Goal: Information Seeking & Learning: Understand process/instructions

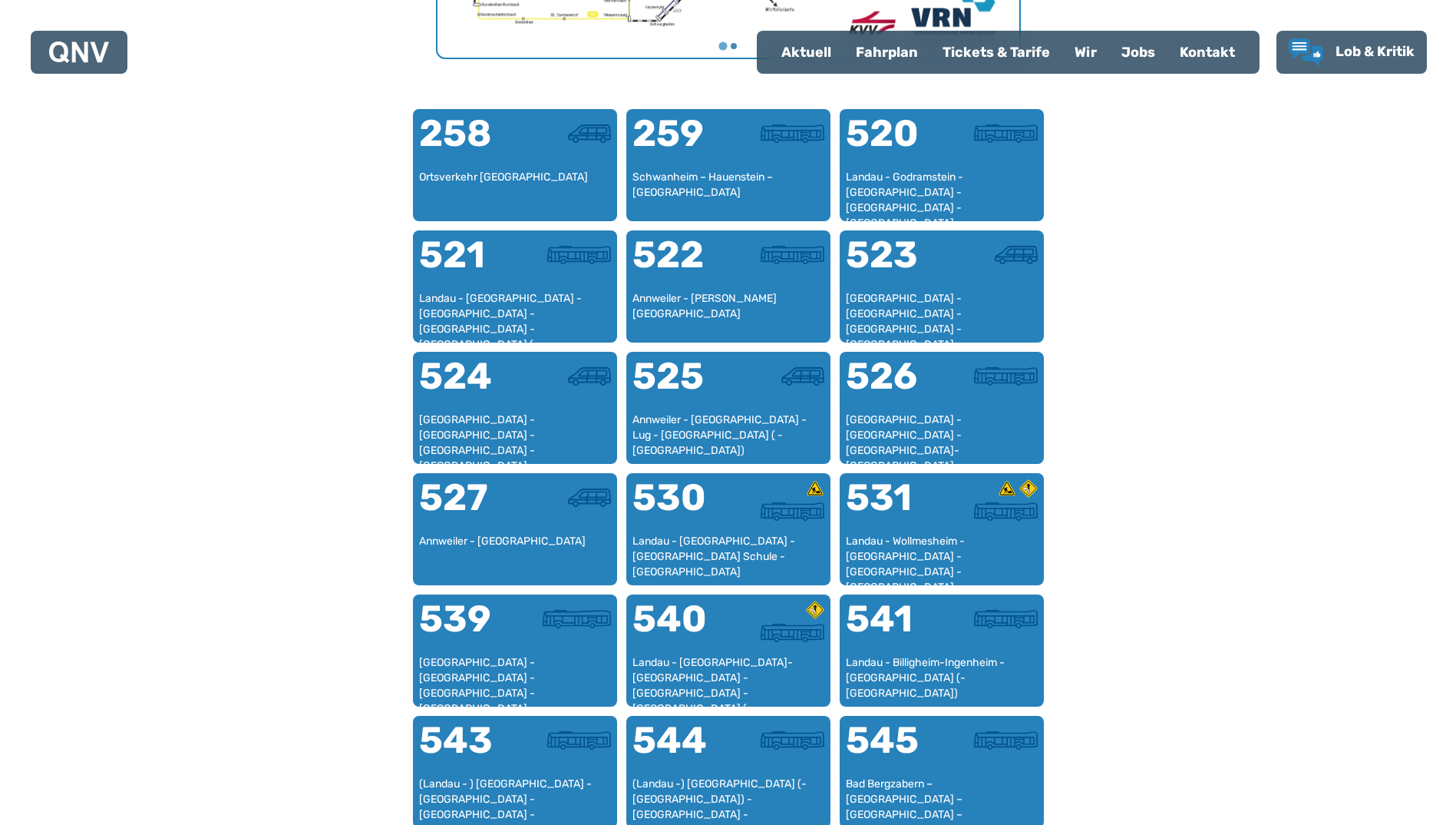
scroll to position [974, 0]
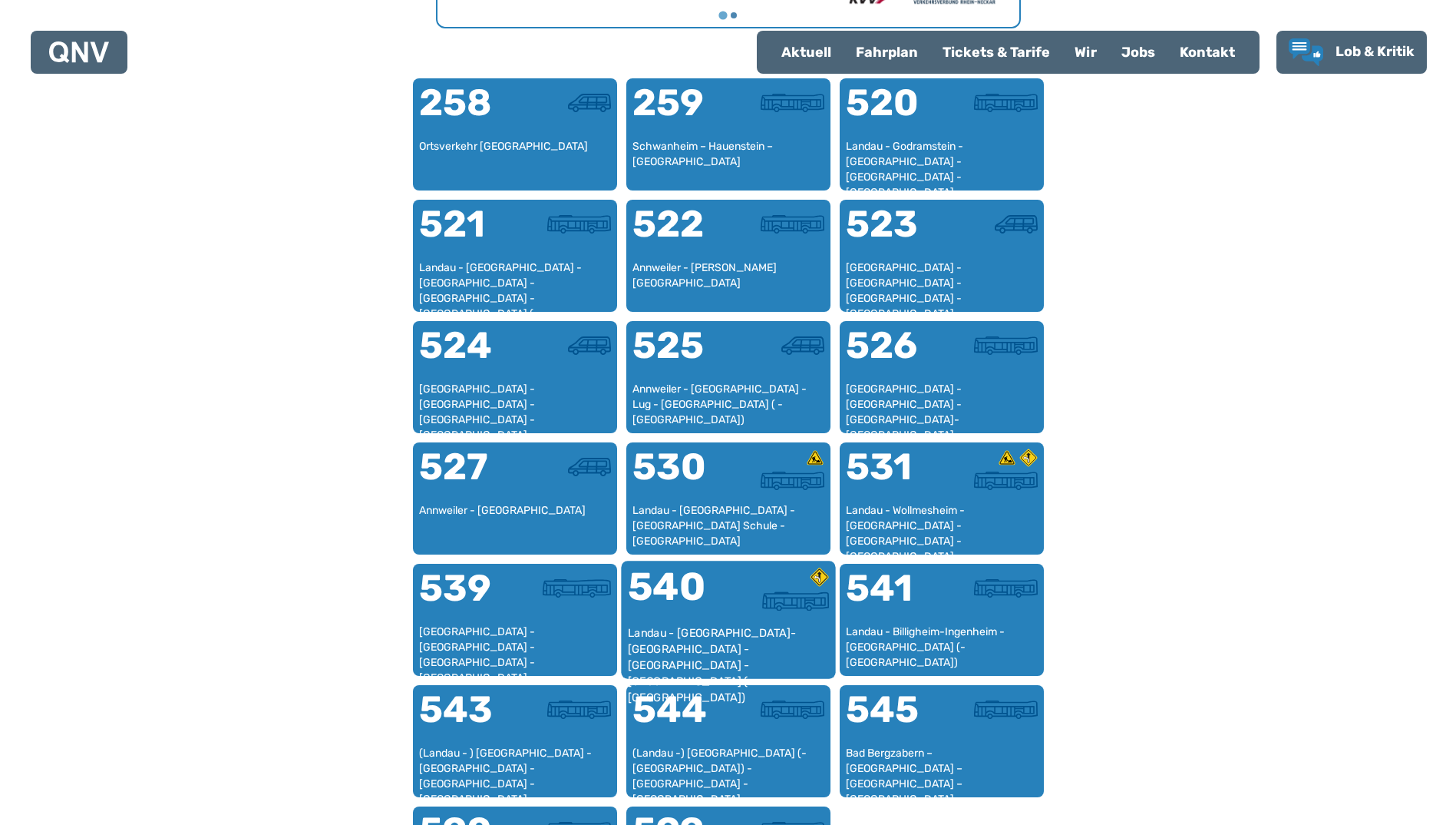
click at [688, 625] on div "Landau - [GEOGRAPHIC_DATA]-[GEOGRAPHIC_DATA] - [GEOGRAPHIC_DATA] - [GEOGRAPHIC_…" at bounding box center [728, 648] width 202 height 46
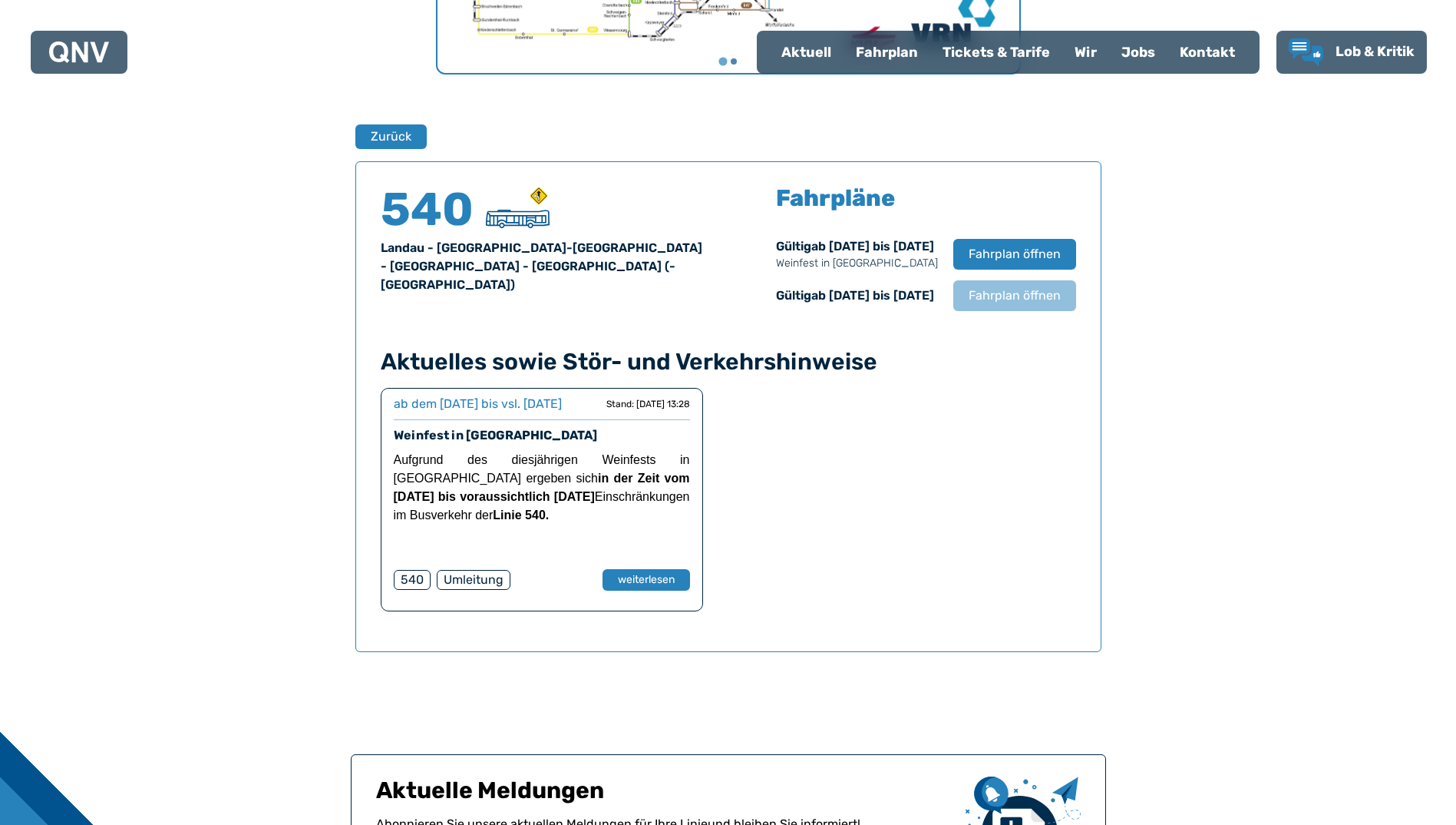
scroll to position [1012, 0]
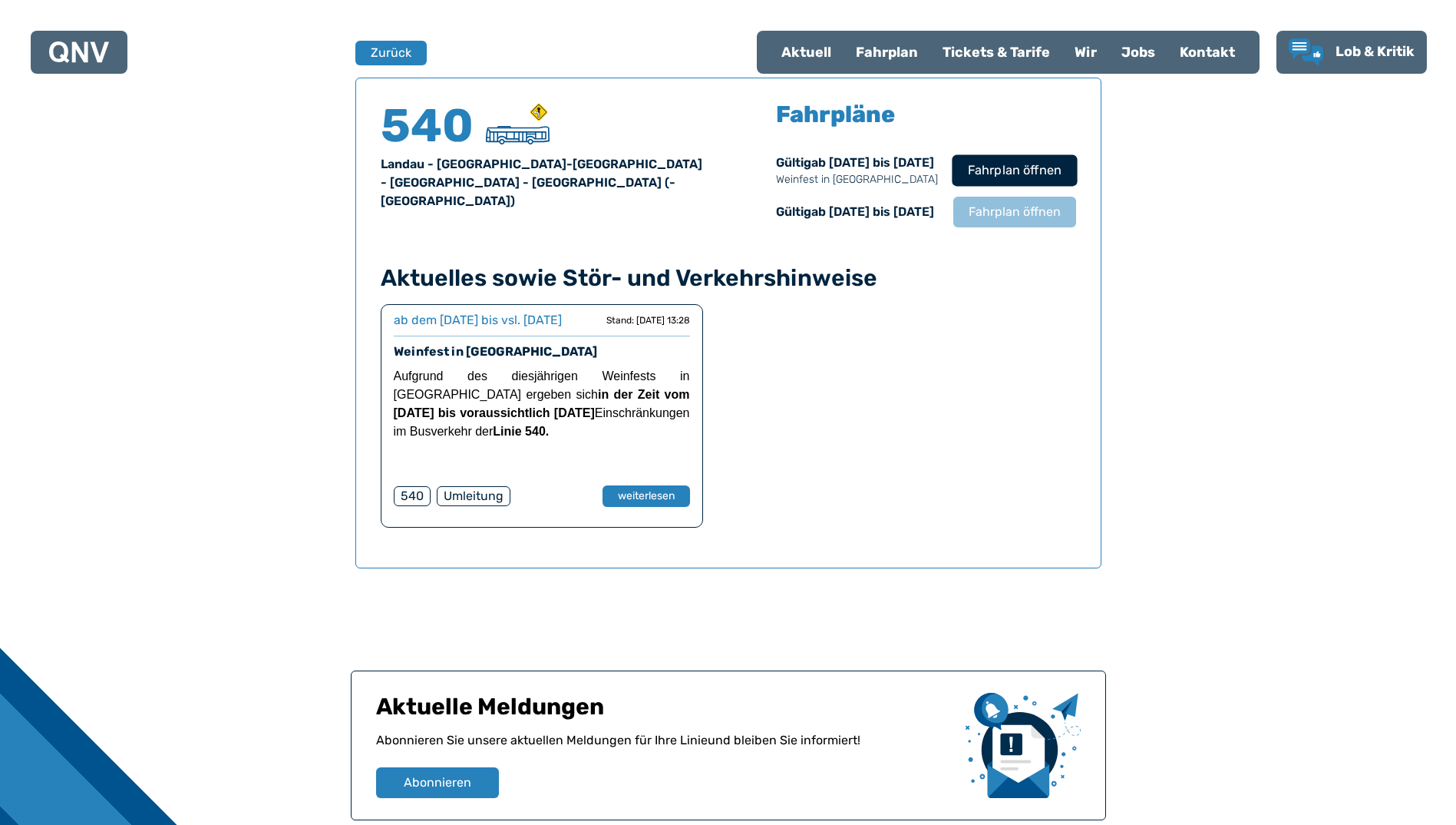
click at [1056, 178] on span "Fahrplan öffnen" at bounding box center [1013, 170] width 94 height 19
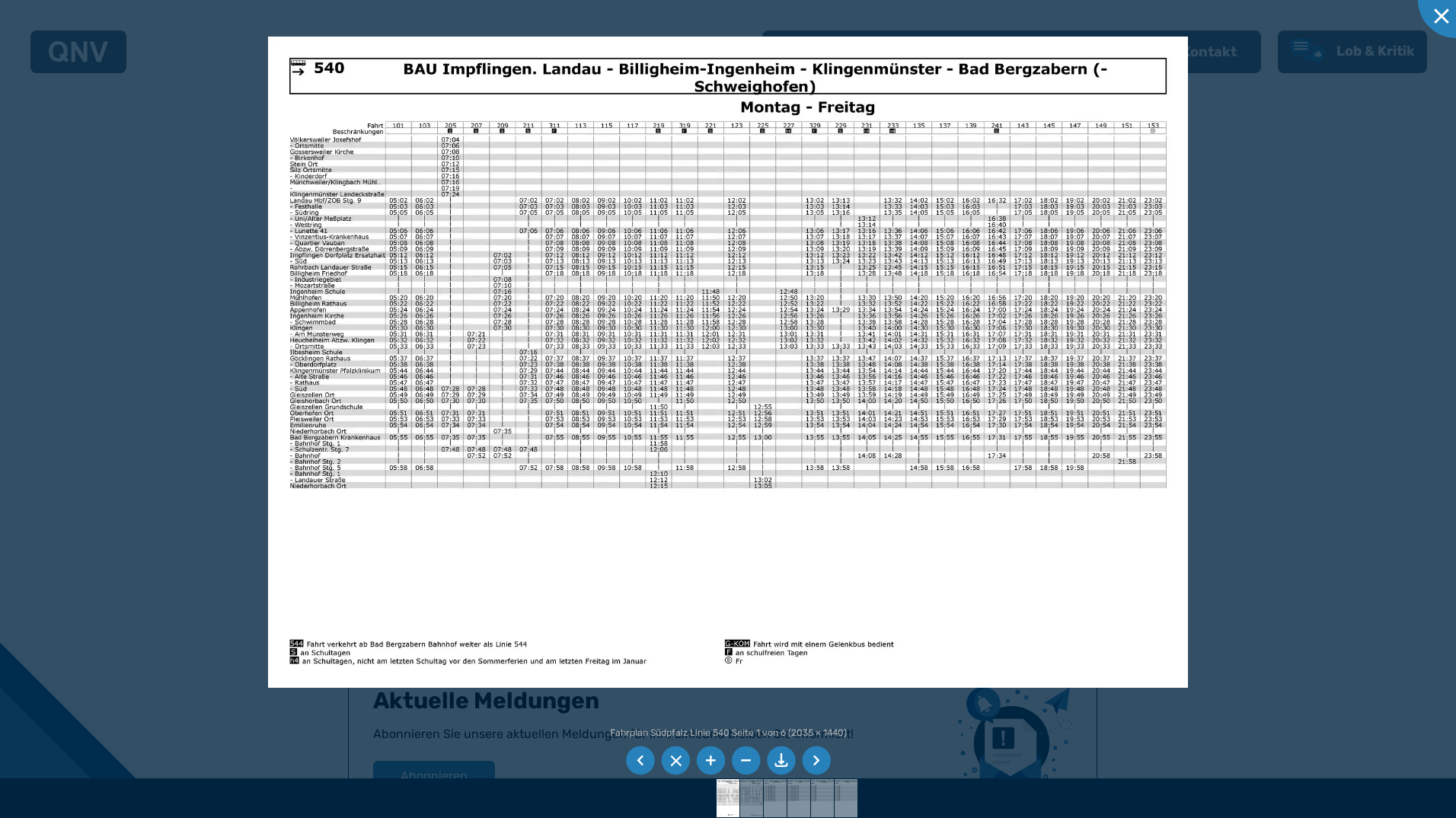
click at [779, 765] on li at bounding box center [782, 761] width 29 height 29
click at [1431, 12] on div at bounding box center [1456, 0] width 76 height 76
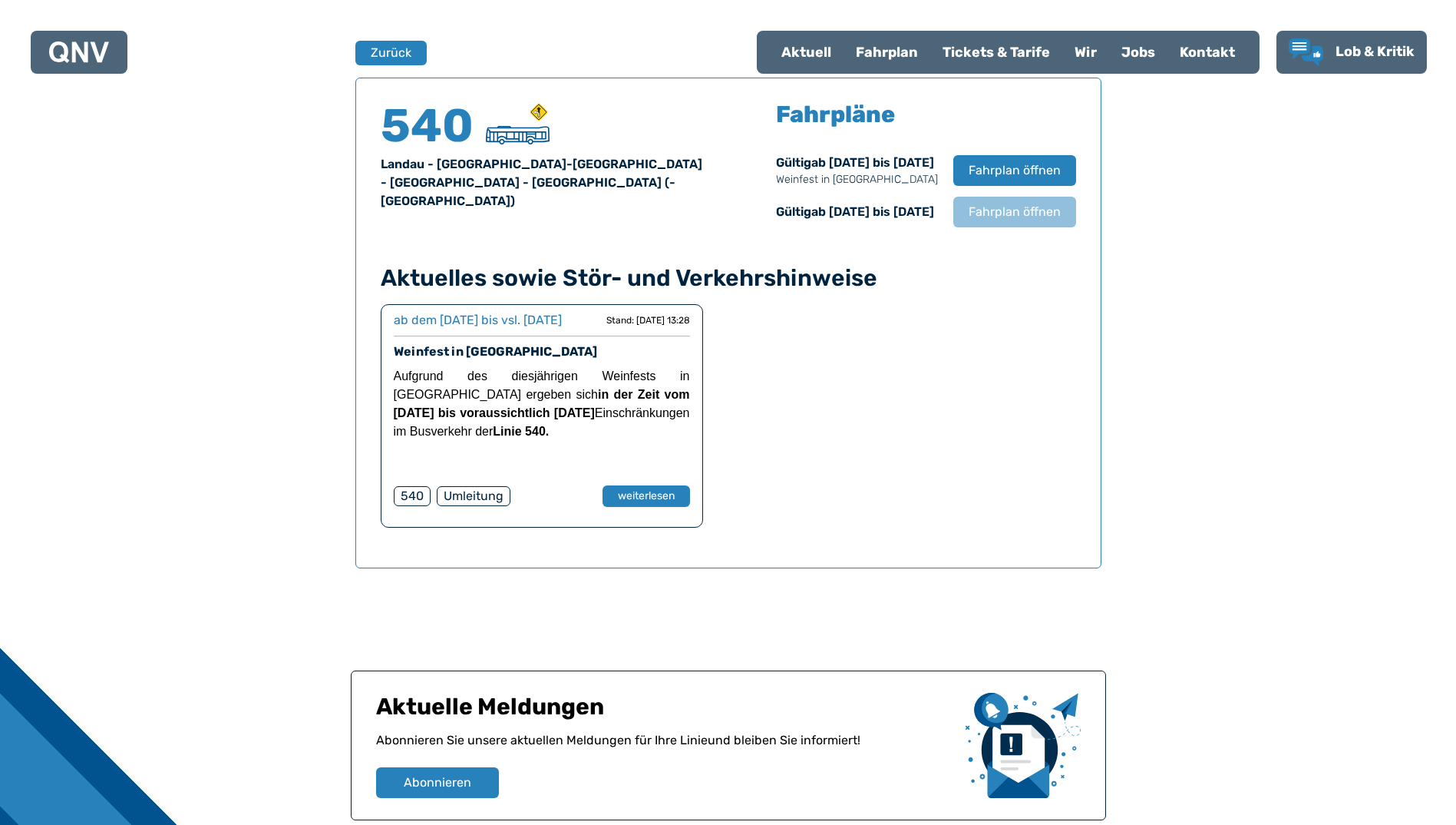
click at [982, 55] on div "Tickets & Tarife" at bounding box center [997, 52] width 132 height 40
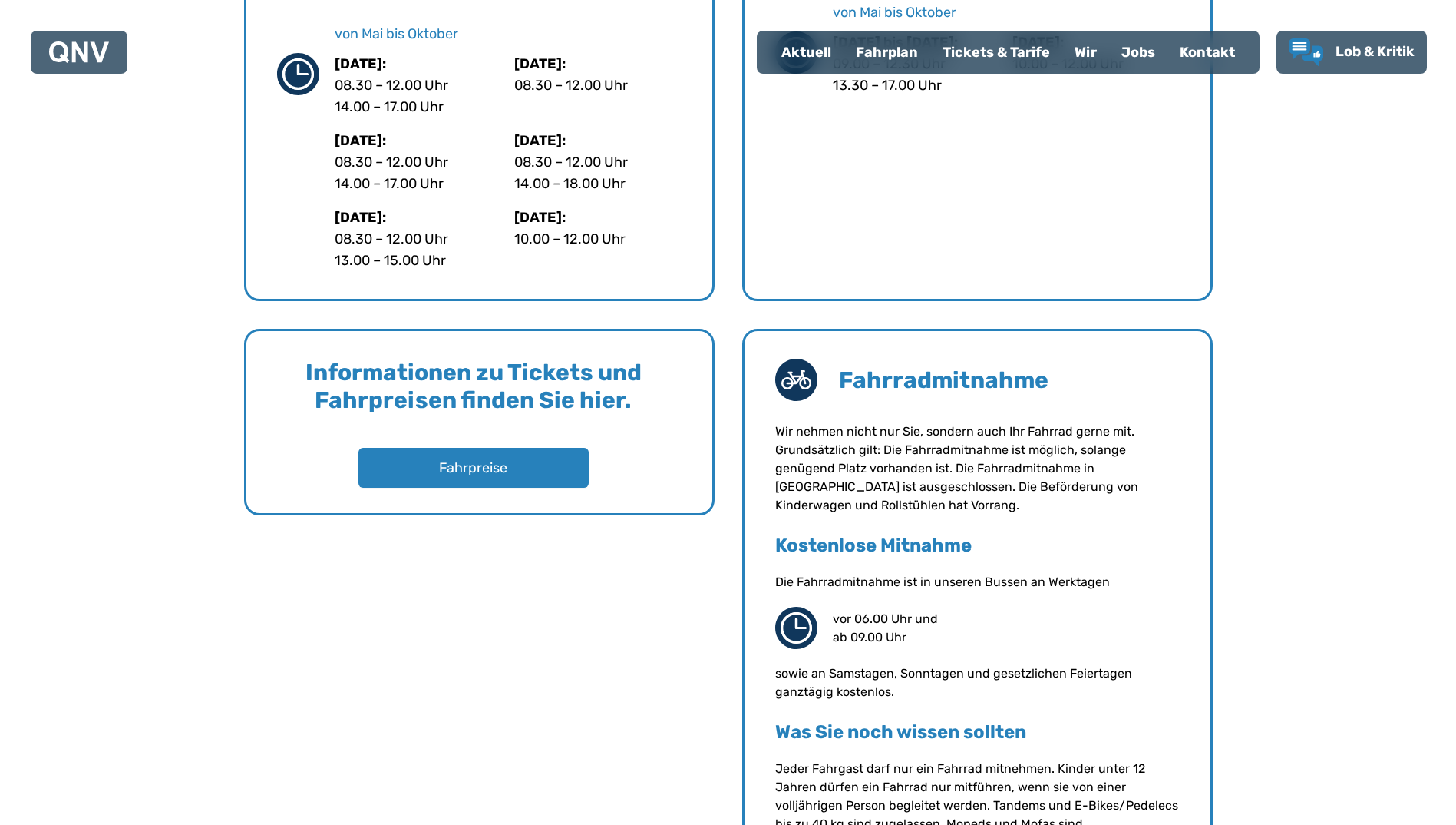
scroll to position [993, 0]
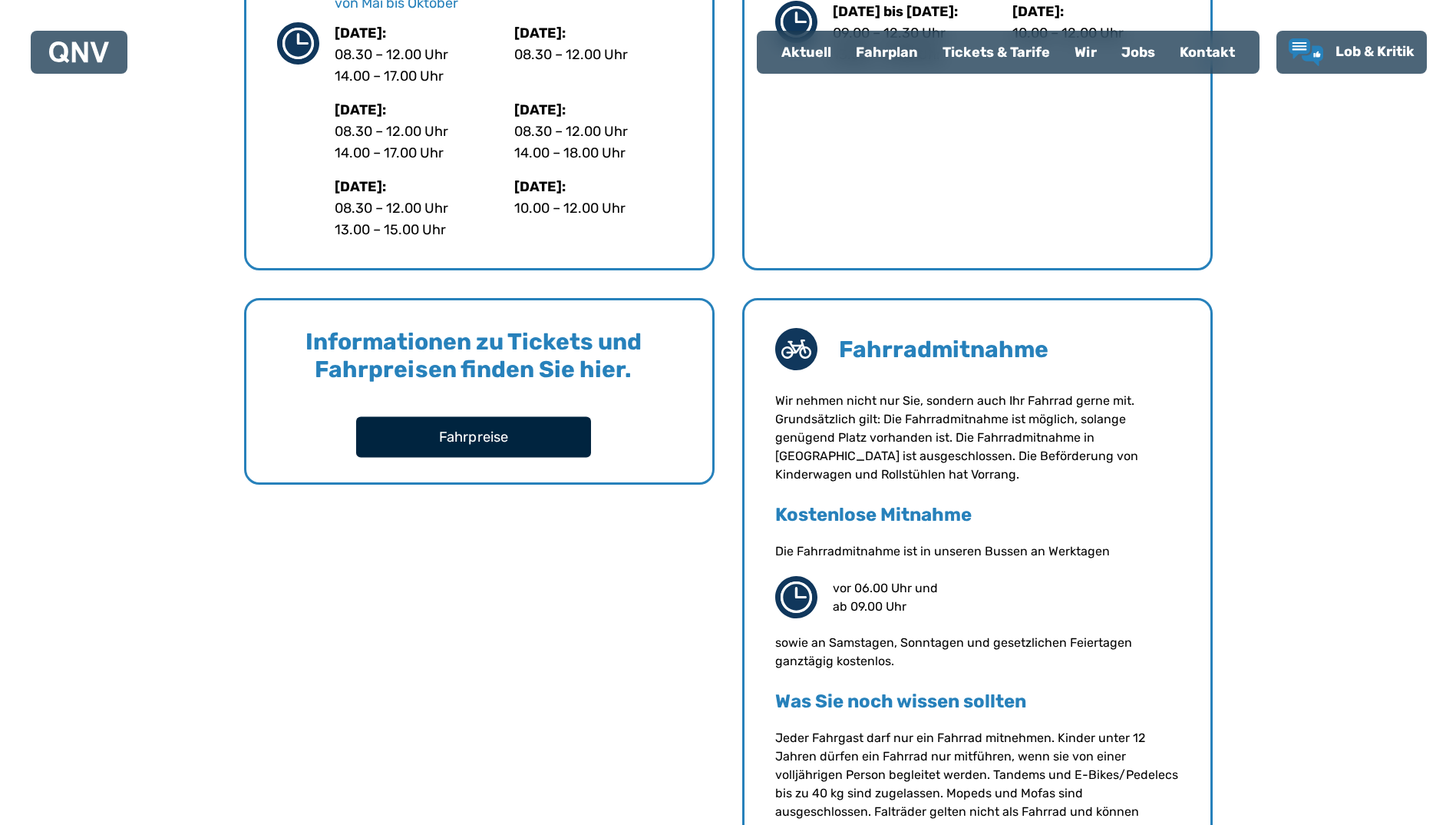
click at [454, 426] on button "Fahrpreise" at bounding box center [474, 436] width 235 height 41
click at [1456, 9] on div "Büro für Tourismus in [GEOGRAPHIC_DATA] Navigieren Büro für Tourismus [STREET_A…" at bounding box center [728, 206] width 1456 height 1525
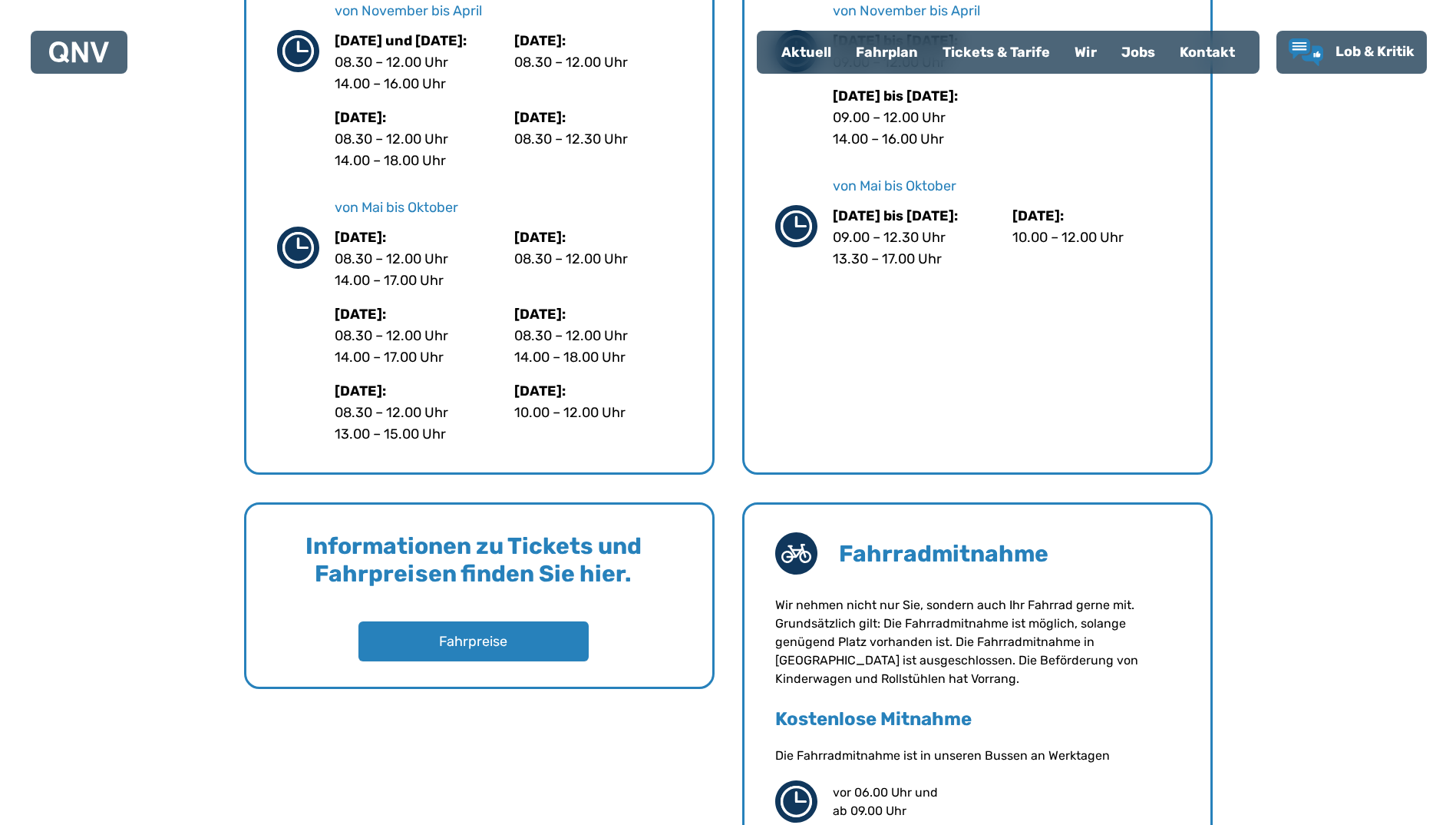
scroll to position [758, 0]
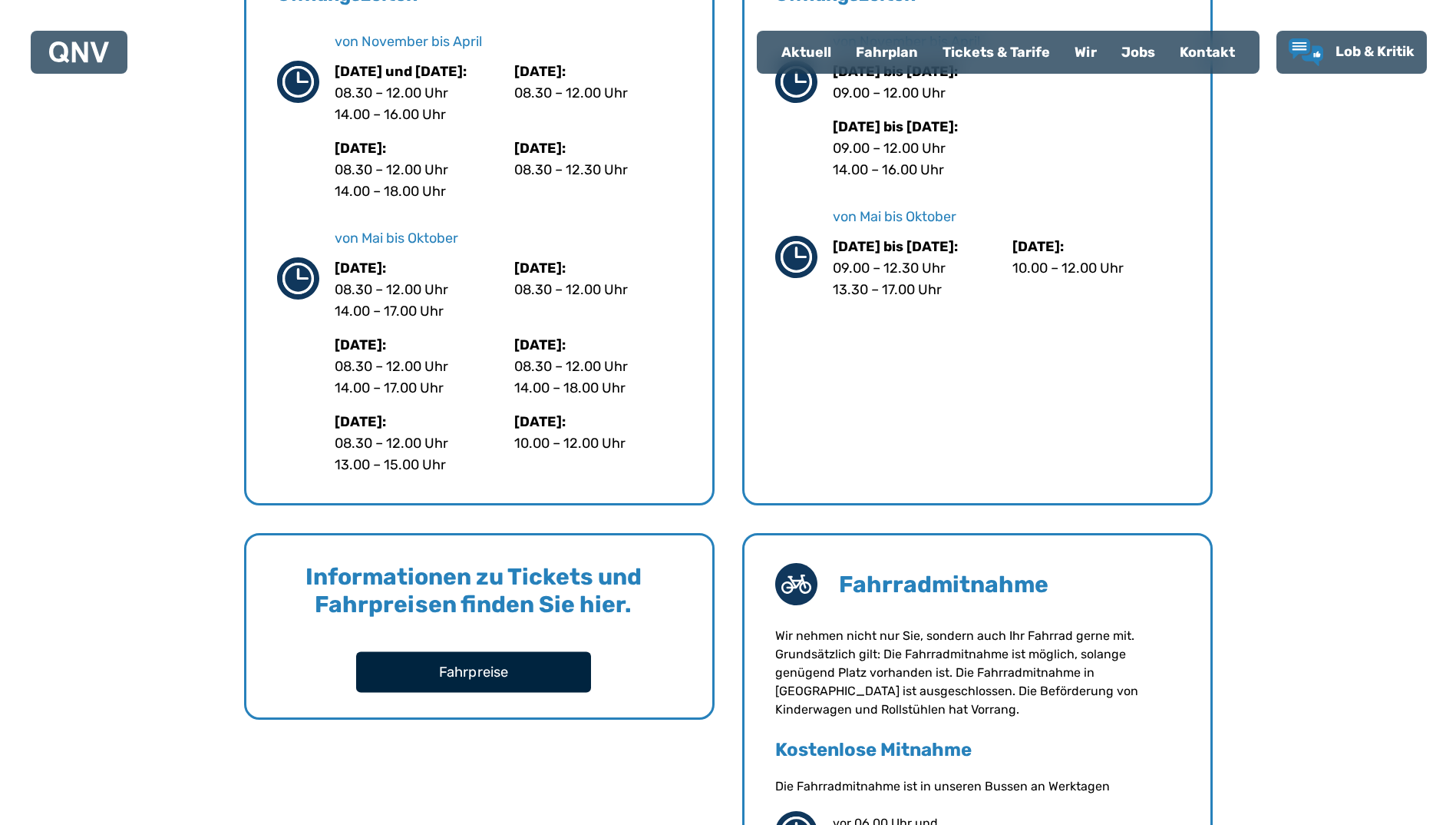
click at [558, 686] on button "Fahrpreise" at bounding box center [474, 671] width 235 height 41
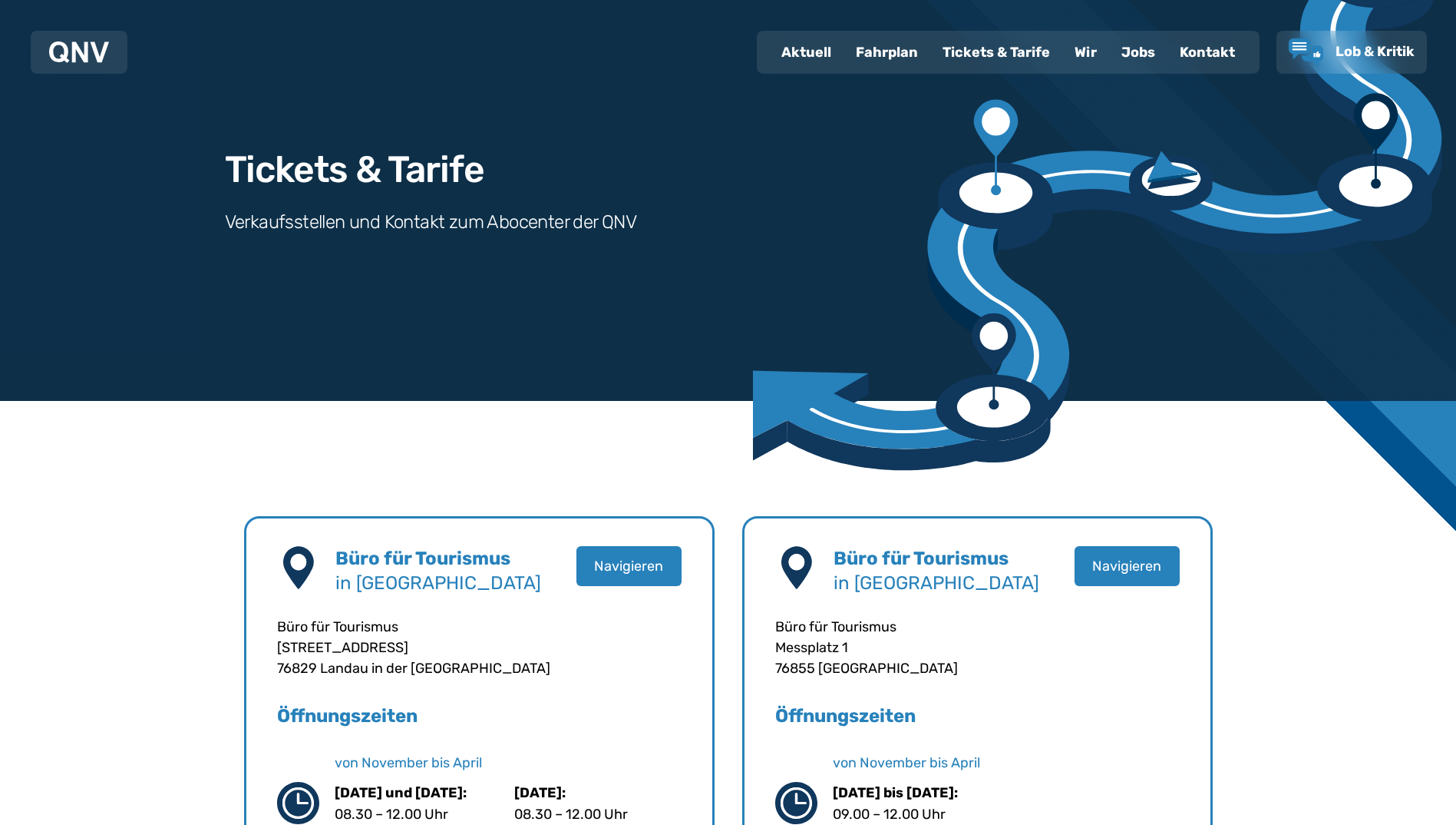
click at [316, 380] on div "Tickets & Tarife Verkaufsstellen und Kontakt zum Abocenter der QNV" at bounding box center [728, 182] width 1105 height 438
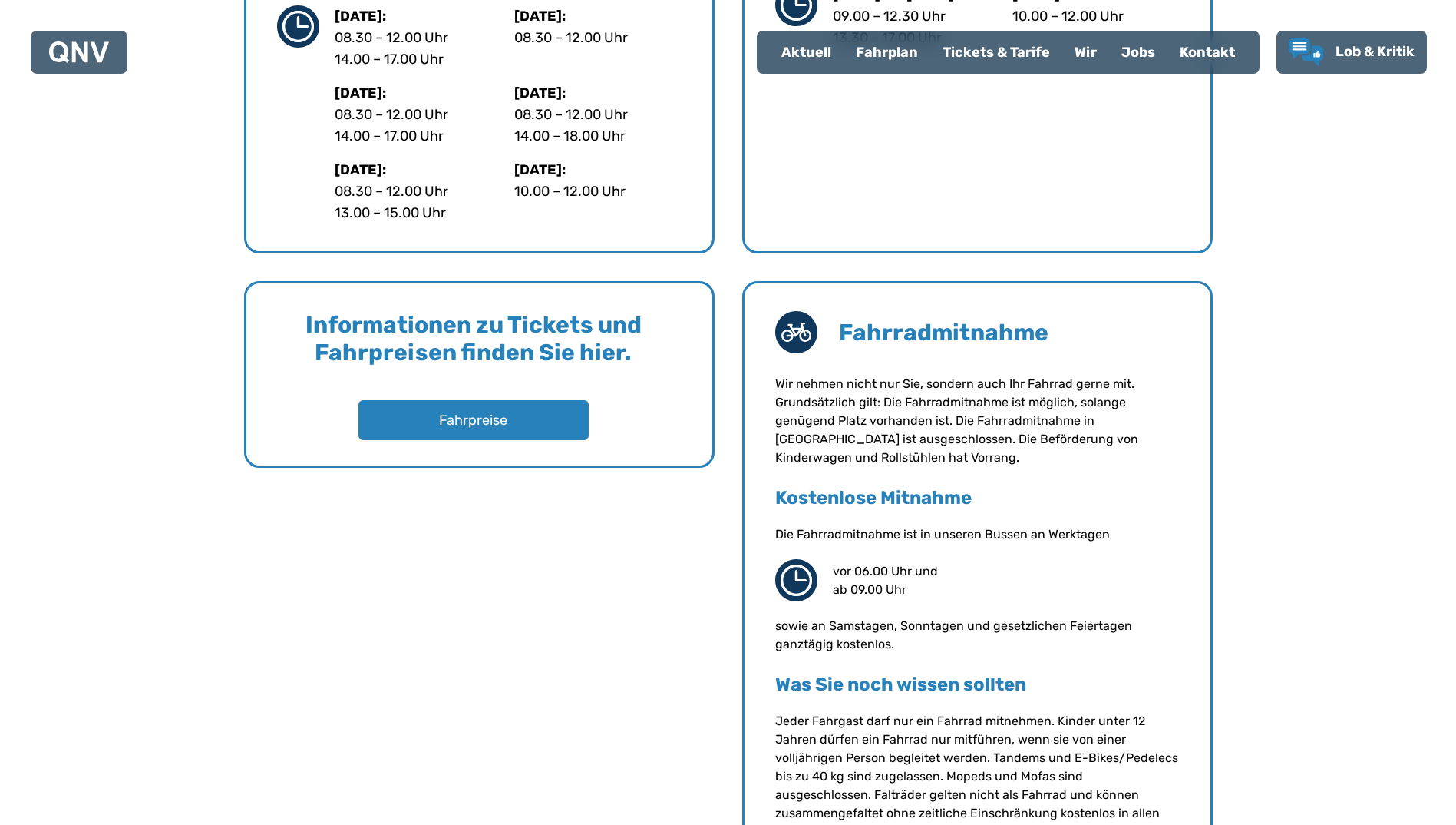
scroll to position [289, 0]
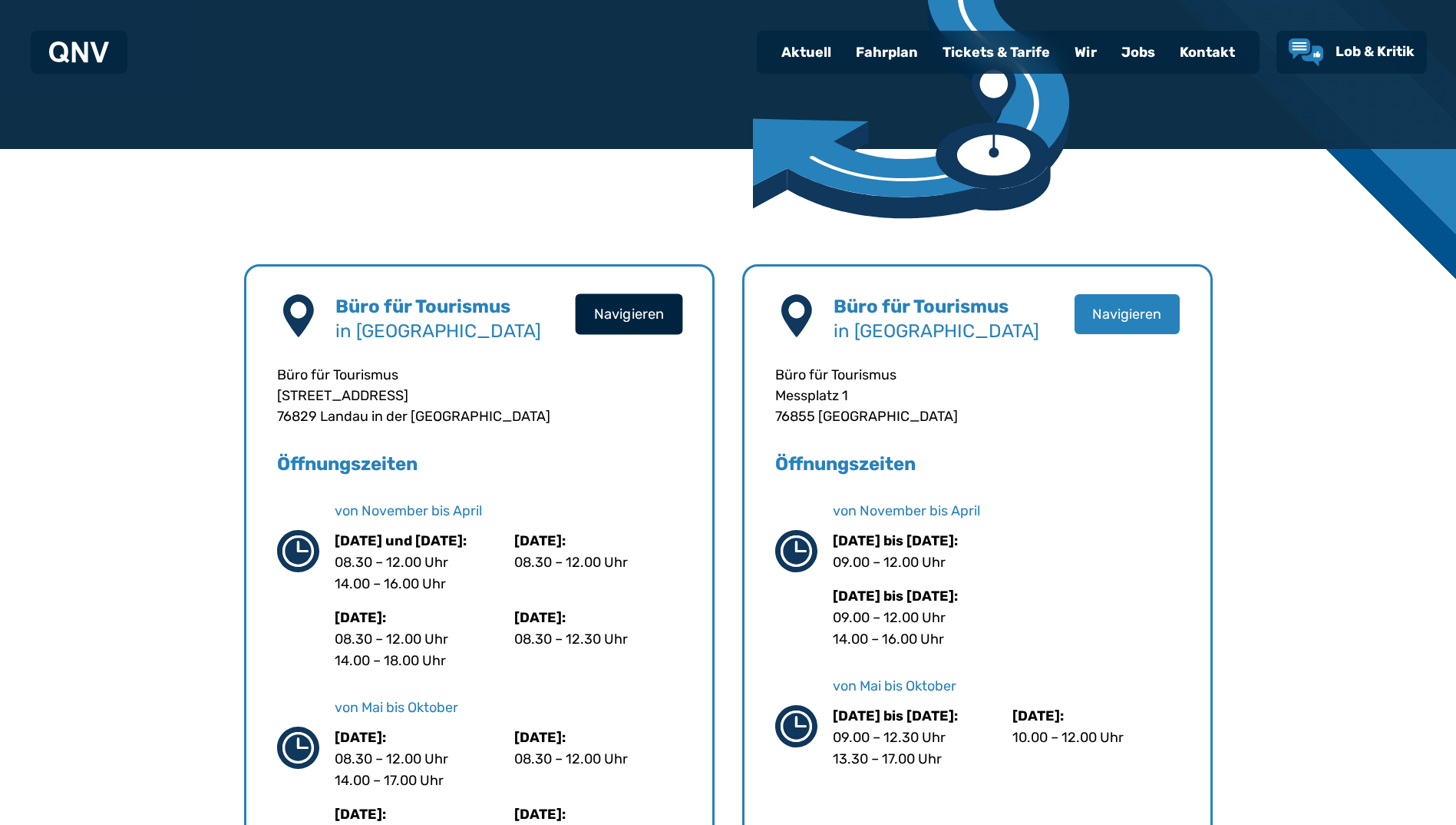
click at [616, 322] on button "Navigieren" at bounding box center [628, 313] width 108 height 41
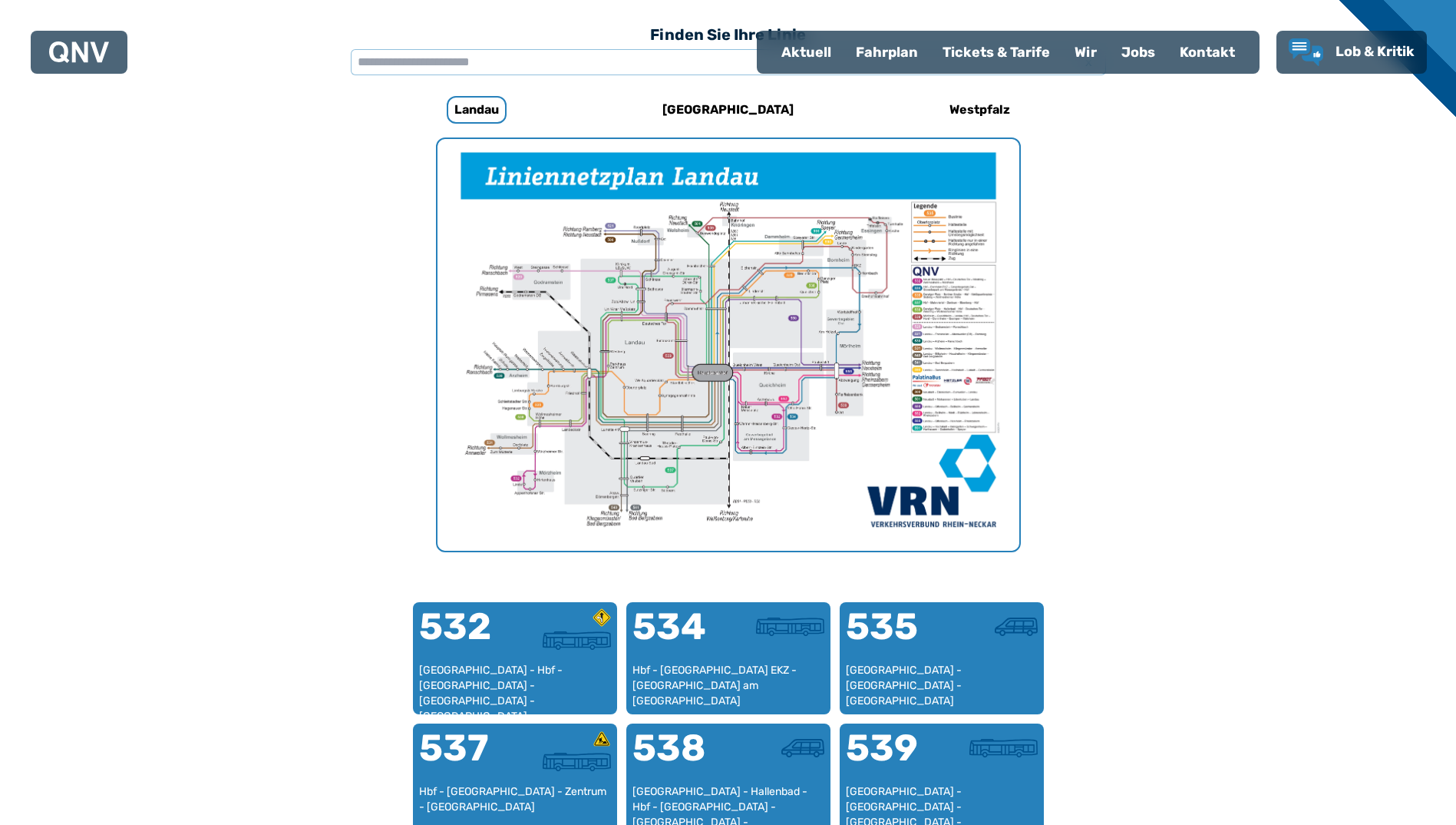
scroll to position [473, 0]
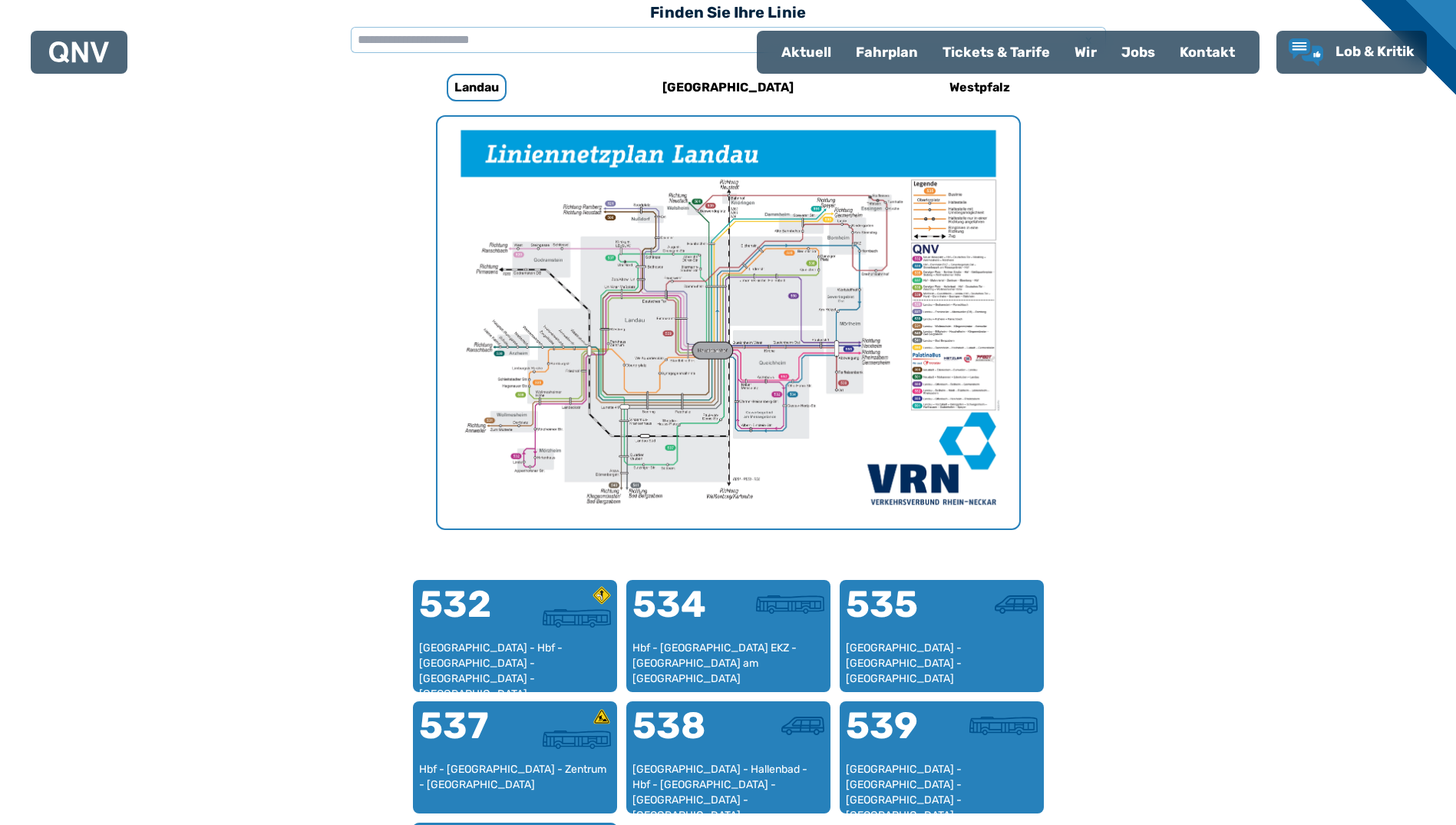
click at [970, 46] on div "Tickets & Tarife" at bounding box center [997, 52] width 132 height 40
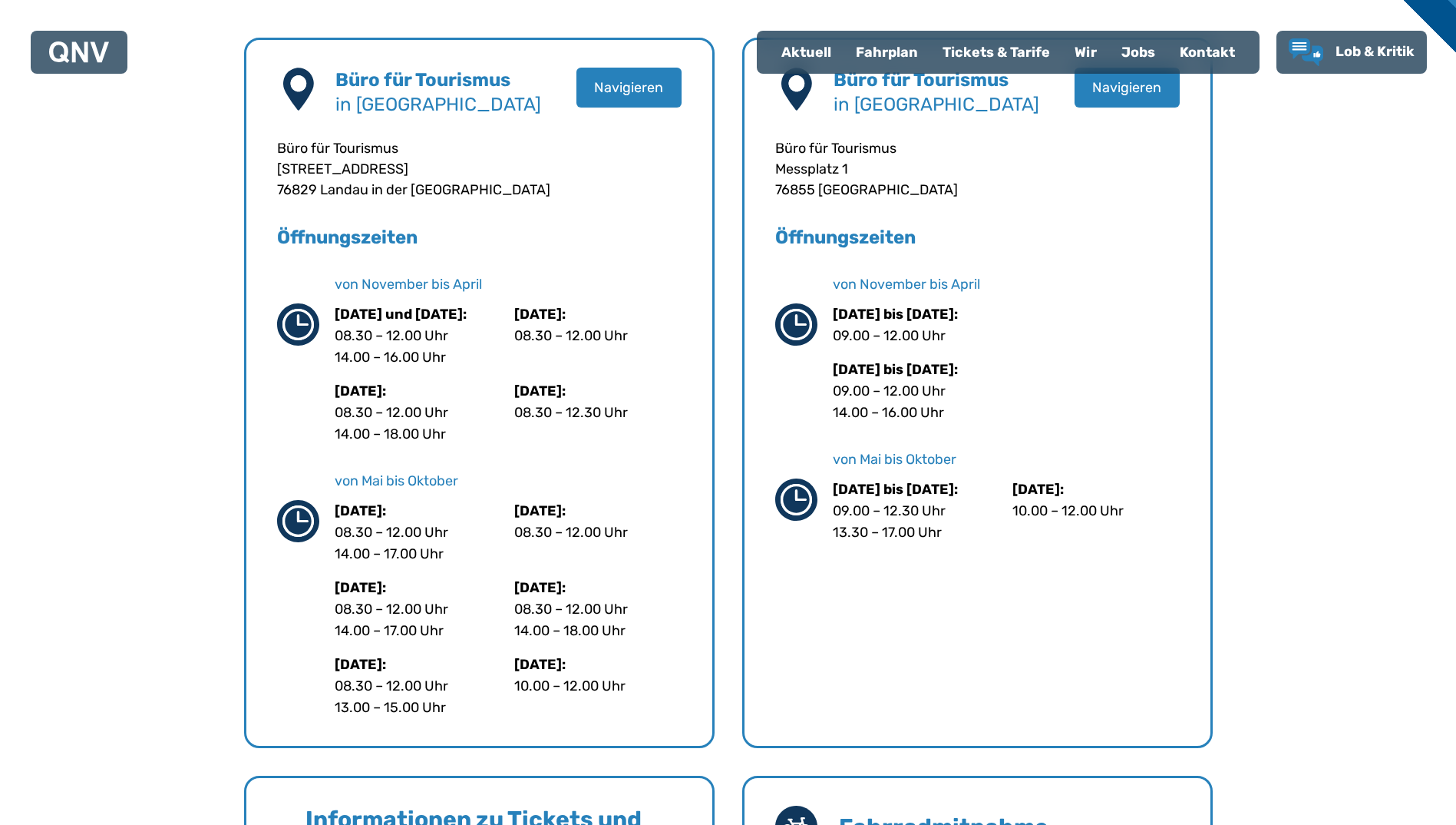
scroll to position [515, 0]
click at [1209, 53] on div "Kontakt" at bounding box center [1207, 52] width 80 height 40
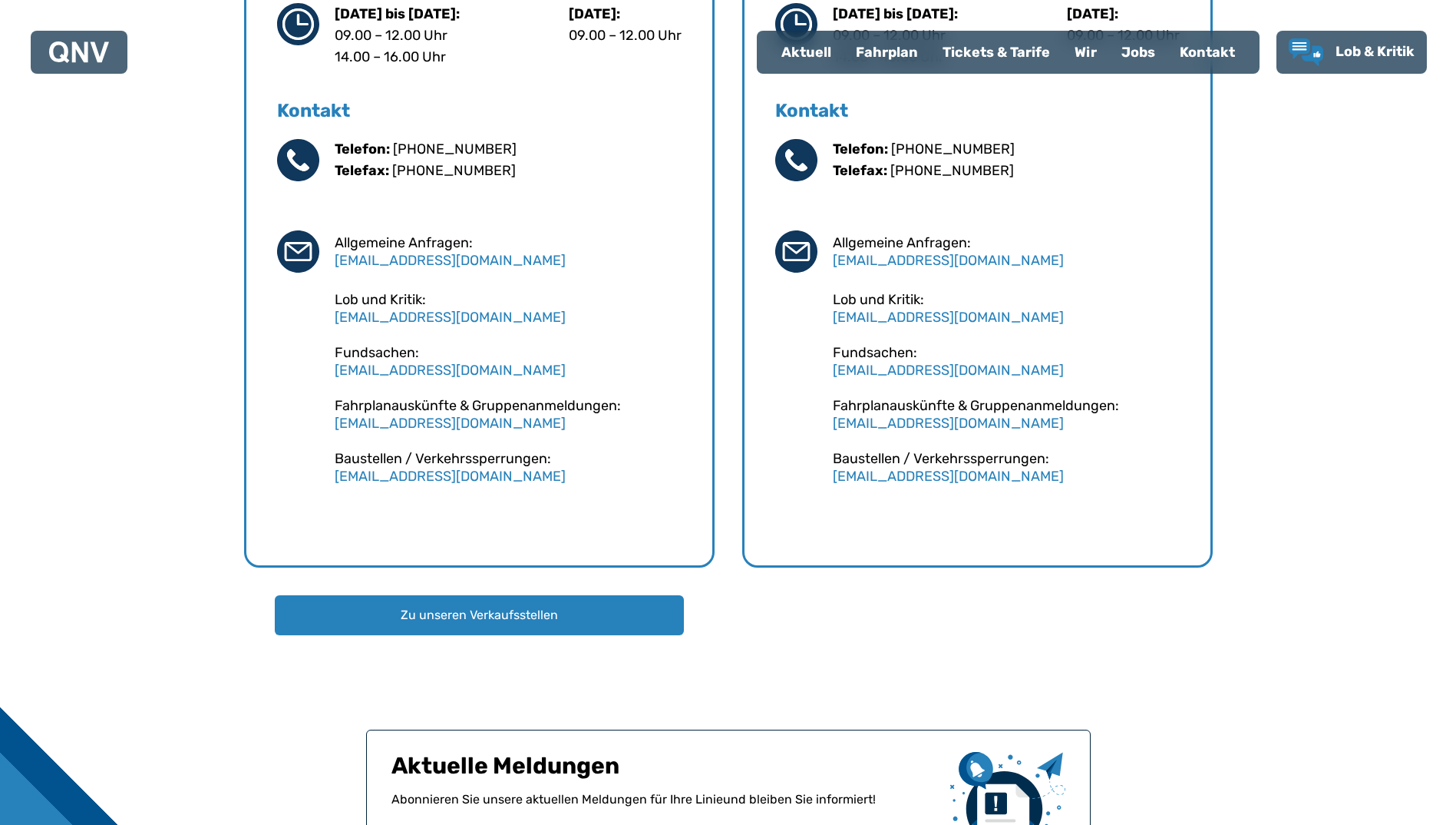
scroll to position [1004, 0]
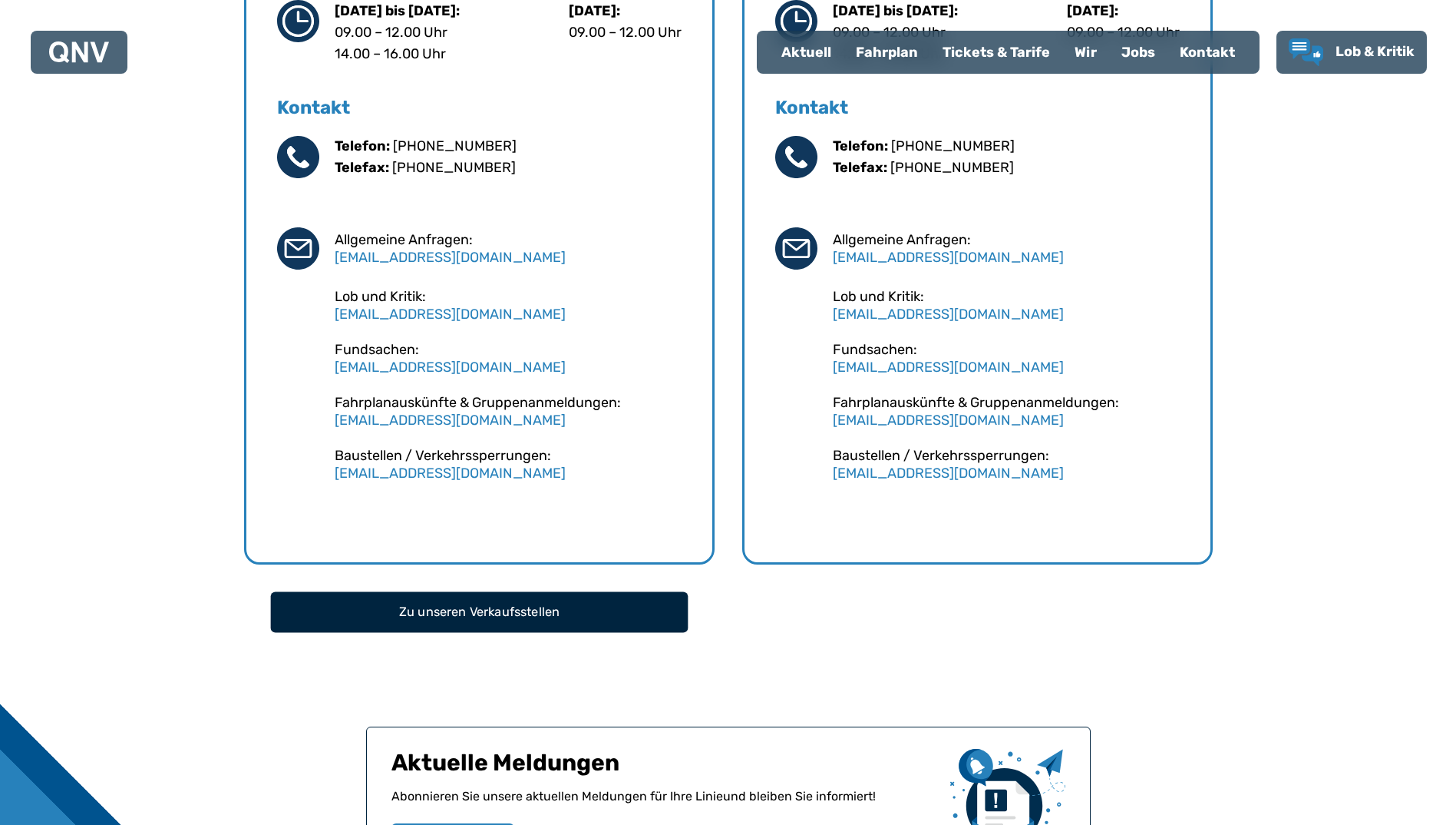
click at [561, 605] on button "Zu unseren Verkaufsstellen" at bounding box center [479, 611] width 418 height 41
